Goal: Information Seeking & Learning: Learn about a topic

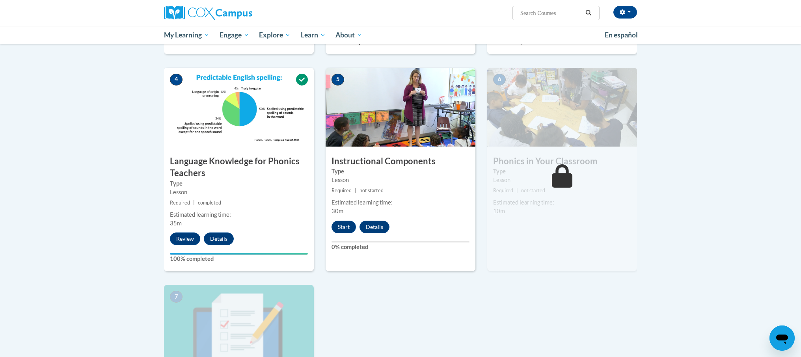
scroll to position [343, 0]
click at [347, 230] on button "Start" at bounding box center [343, 227] width 24 height 13
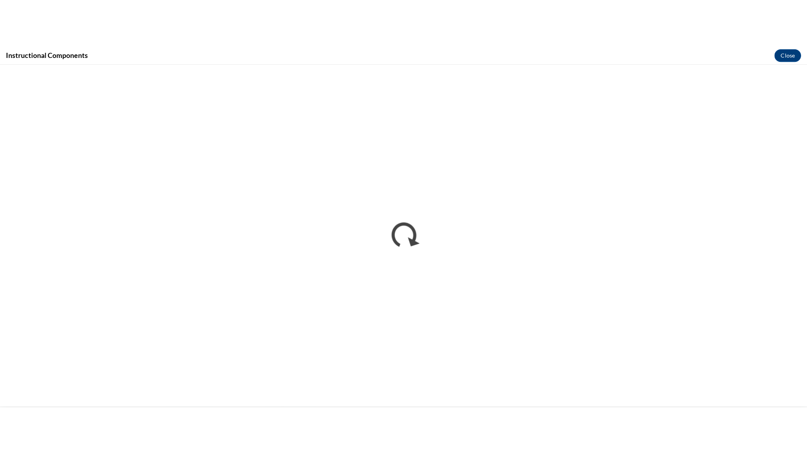
scroll to position [0, 0]
